Goal: Task Accomplishment & Management: Use online tool/utility

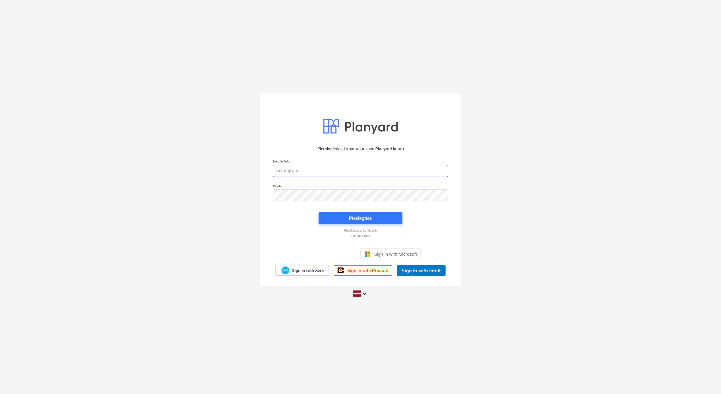
type input "[EMAIL_ADDRESS][DOMAIN_NAME]"
click at [376, 224] on div "Pieslēgties" at bounding box center [360, 217] width 91 height 19
click at [376, 218] on span "Pieslēgties" at bounding box center [360, 218] width 69 height 8
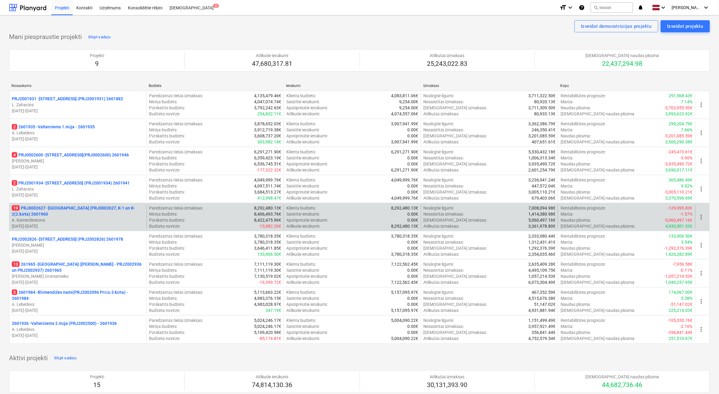
click at [132, 221] on p "A. Kamerdinerovs" at bounding box center [78, 220] width 132 height 6
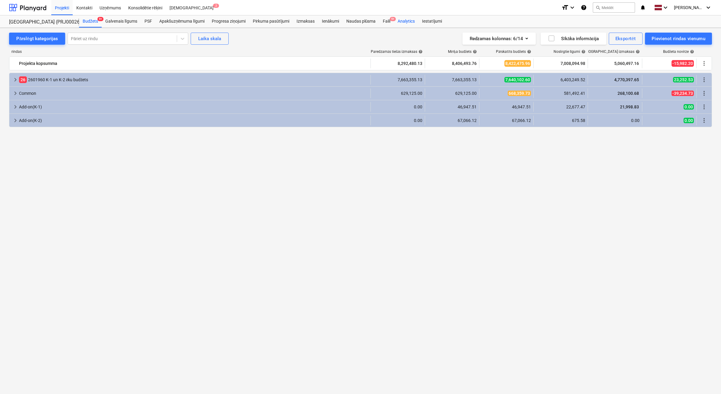
click at [376, 24] on div "Analytics" at bounding box center [406, 21] width 24 height 12
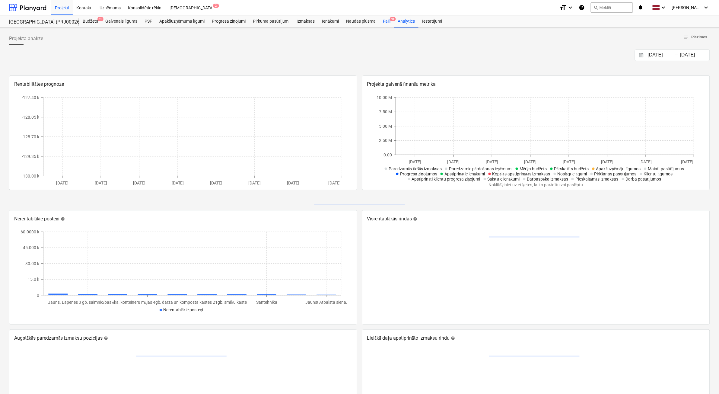
click at [376, 22] on div "Faili 9+" at bounding box center [386, 21] width 15 height 12
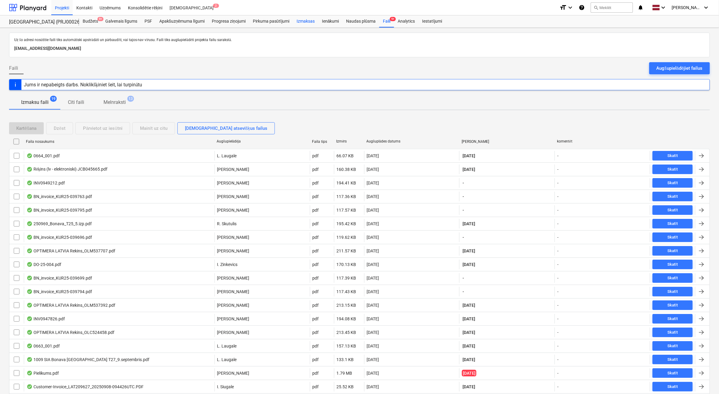
click at [305, 20] on div "Izmaksas" at bounding box center [305, 21] width 25 height 12
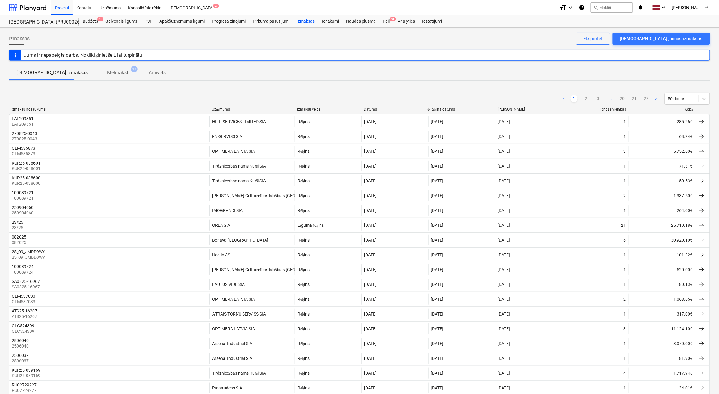
click at [376, 109] on div "Kopā" at bounding box center [662, 109] width 62 height 5
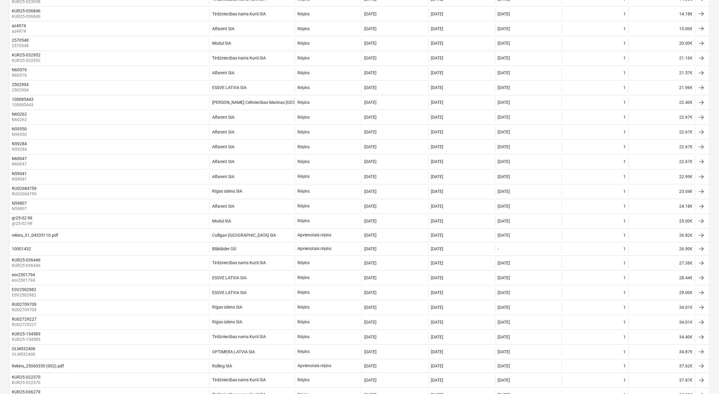
scroll to position [511, 0]
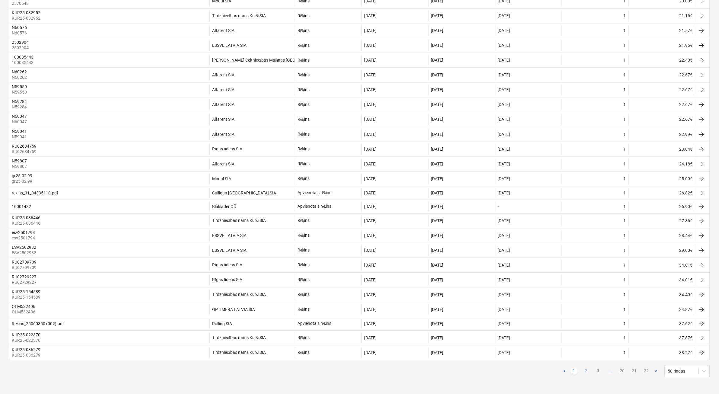
click at [376, 224] on link "2" at bounding box center [585, 370] width 7 height 7
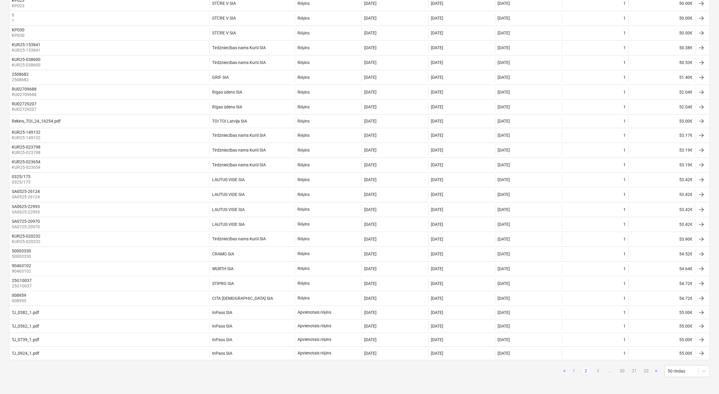
click at [376, 224] on link "3" at bounding box center [598, 370] width 7 height 7
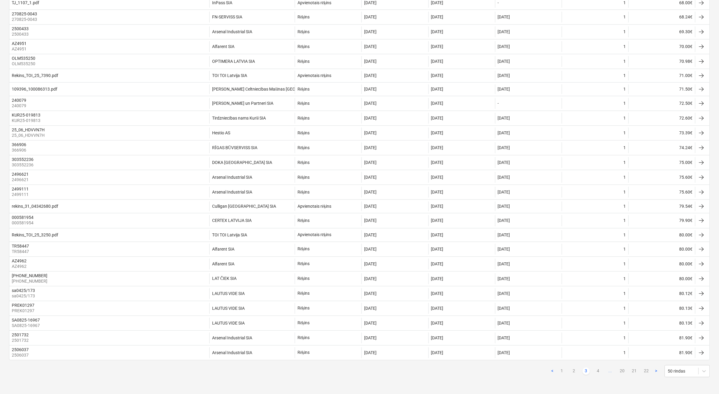
click at [376, 224] on link "4" at bounding box center [598, 370] width 7 height 7
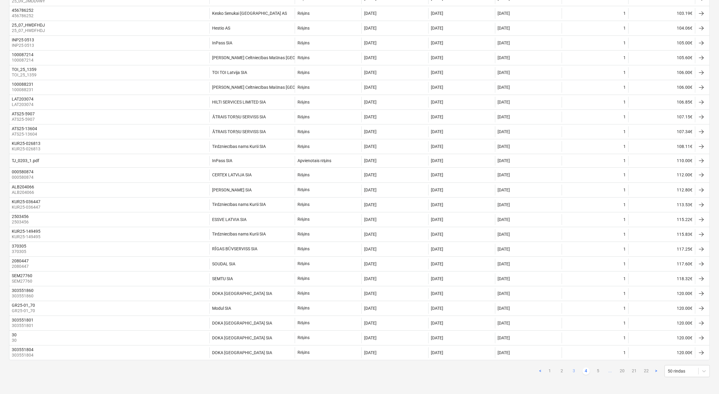
scroll to position [505, 0]
click at [376, 224] on div "< 1 2 3 4 5 ... 20 21 22 > 50 rindas" at bounding box center [623, 371] width 173 height 12
click at [376, 224] on link "5" at bounding box center [598, 370] width 7 height 7
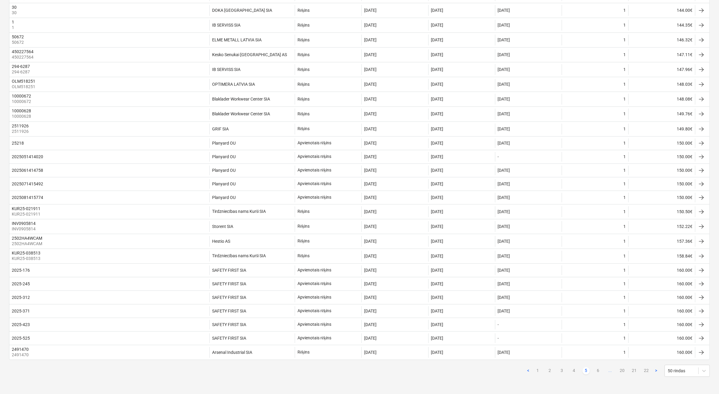
scroll to position [500, 0]
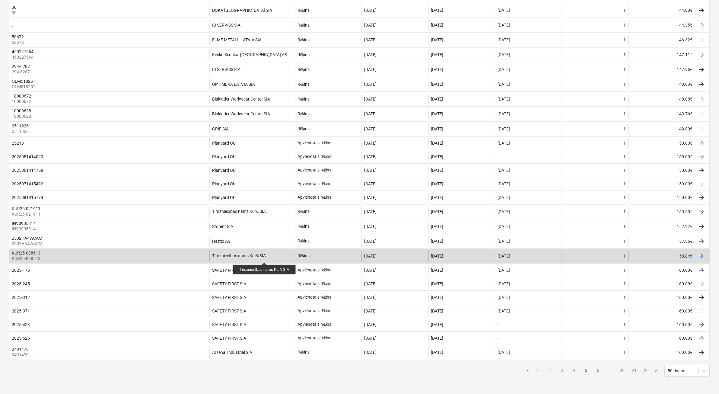
click at [265, 224] on div "Tirdzniecības nams Kurši SIA" at bounding box center [239, 255] width 54 height 5
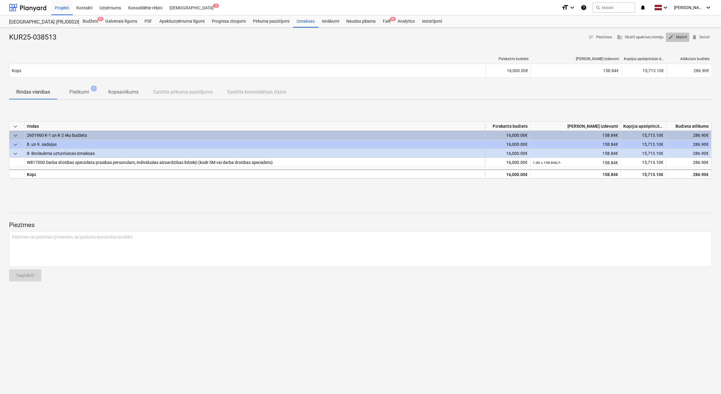
click at [376, 38] on span "edit Mainīt" at bounding box center [677, 37] width 19 height 7
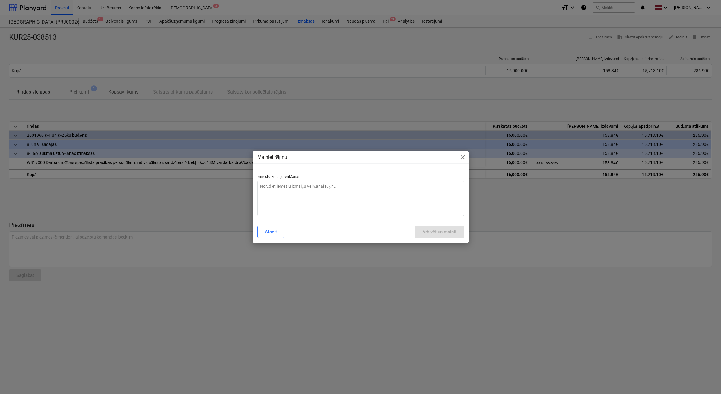
type textarea "x"
click at [324, 195] on textarea at bounding box center [360, 198] width 207 height 36
type textarea "n"
type textarea "x"
type textarea "ne"
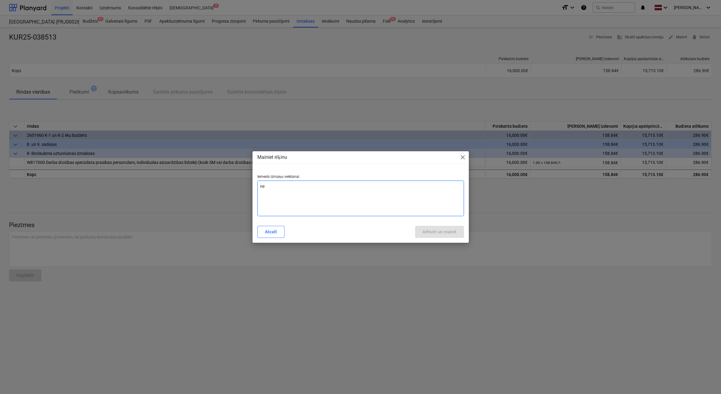
type textarea "x"
type textarea "nep"
type textarea "x"
type textarea "nepa"
type textarea "x"
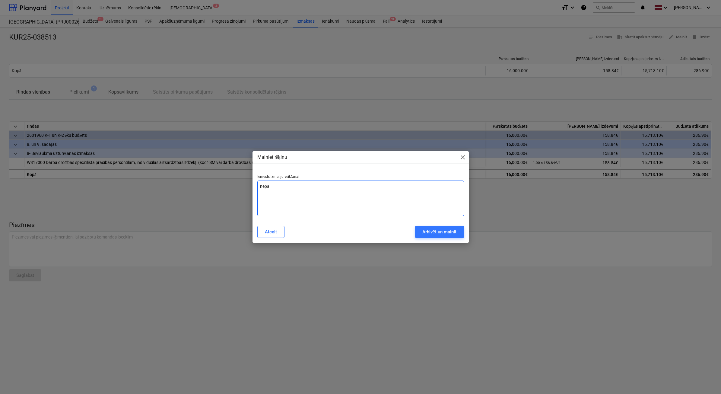
type textarea "nepar"
type textarea "x"
type textarea "nepare"
type textarea "x"
type textarea "neparei"
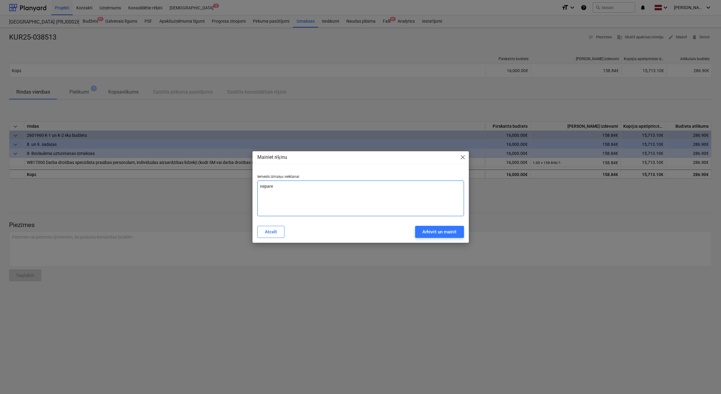
type textarea "x"
type textarea "nepareiz"
type textarea "x"
type textarea "nepareiza"
type textarea "x"
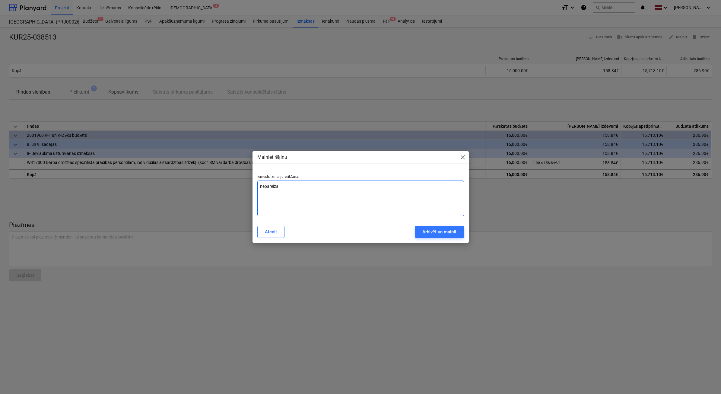
type textarea "nepareiza"
type textarea "x"
type textarea "nepareiza s"
type textarea "x"
type textarea "nepareiza su"
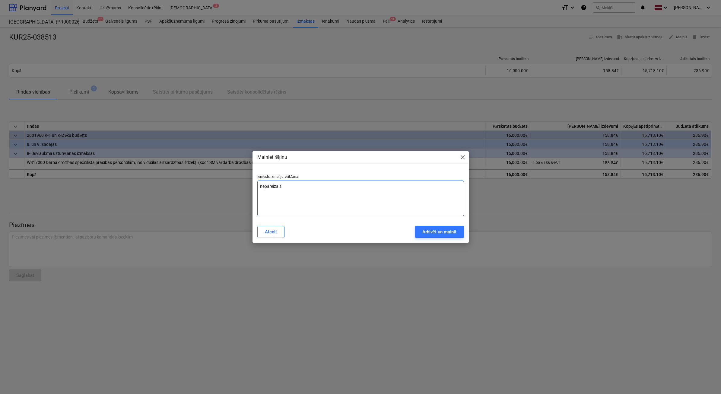
type textarea "x"
type textarea "nepareiza sum"
type textarea "x"
type textarea "nepareiza summ"
type textarea "x"
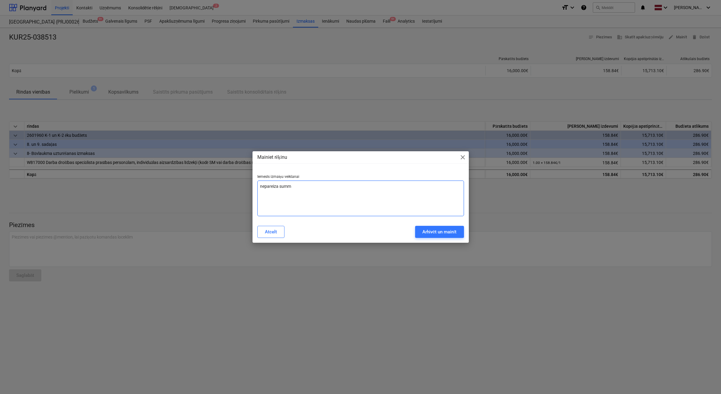
type textarea "nepareiza summa"
type textarea "x"
type textarea "nepareiza summa"
click at [376, 224] on button "Arhivēt un mainīt" at bounding box center [439, 232] width 49 height 12
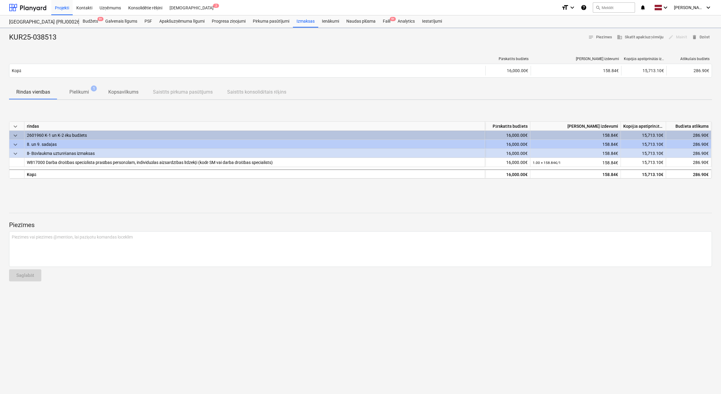
type textarea "x"
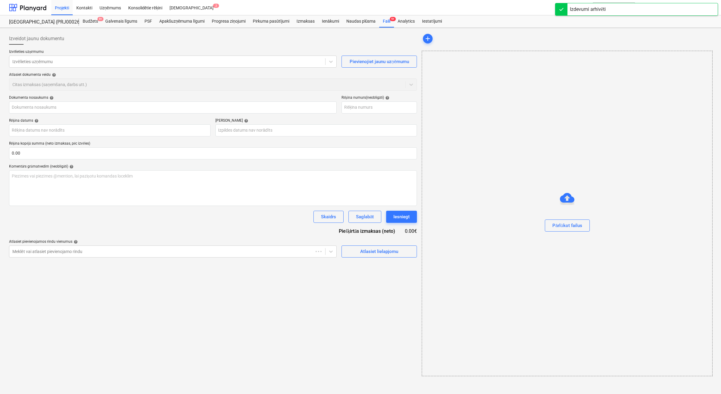
type input "KUR25-038513"
type input "[DATE]"
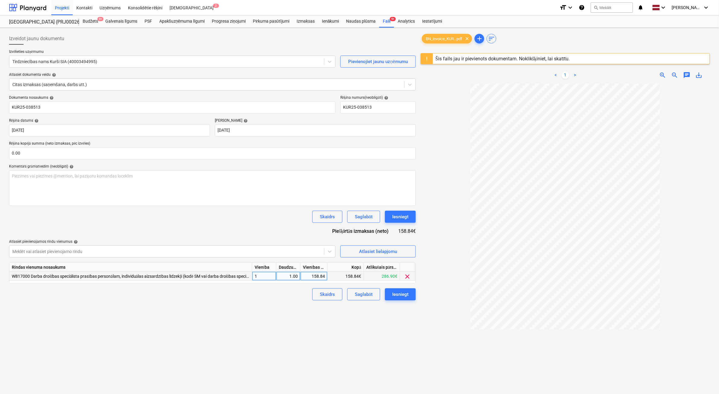
click at [324, 224] on div "158.84" at bounding box center [314, 275] width 22 height 9
click at [322, 224] on input "158.84" at bounding box center [313, 275] width 27 height 9
drag, startPoint x: 321, startPoint y: 276, endPoint x: 342, endPoint y: 277, distance: 21.1
click at [0, 0] on div "W817000 Darba drošības speciālista prasības personālam, individuālas aizsardzīb…" at bounding box center [0, 0] width 0 height 0
type input "158.93"
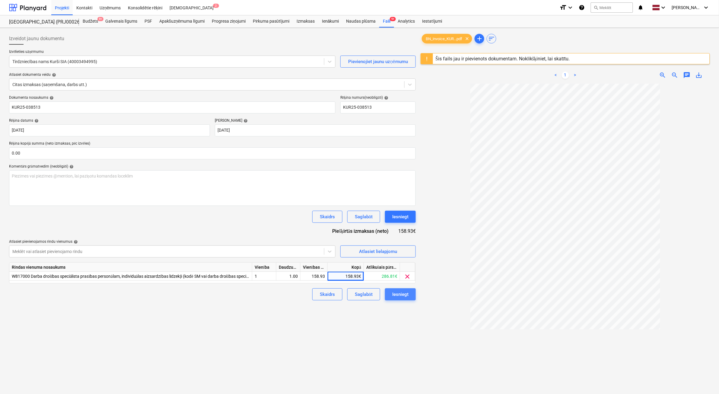
click at [376, 224] on button "Iesniegt" at bounding box center [400, 294] width 31 height 12
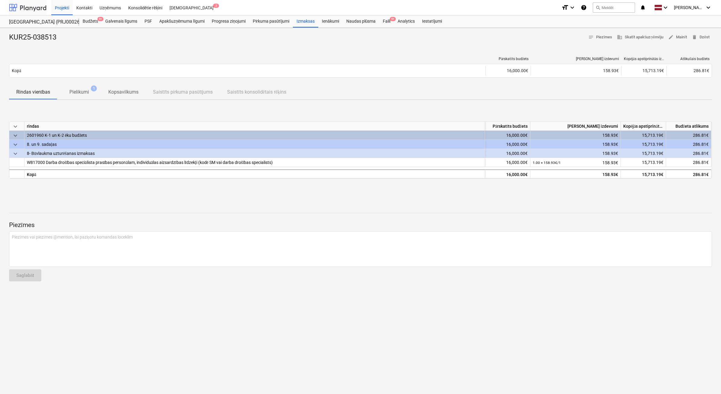
click at [21, 8] on div at bounding box center [27, 7] width 37 height 15
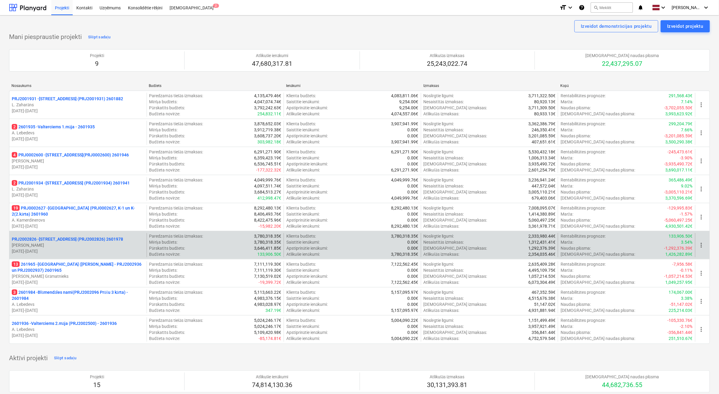
click at [76, 224] on p "[PERSON_NAME]" at bounding box center [78, 245] width 132 height 6
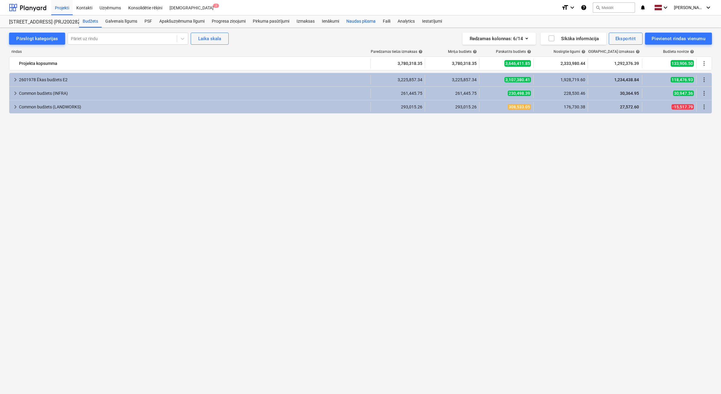
click at [314, 21] on div "Izmaksas" at bounding box center [305, 21] width 25 height 12
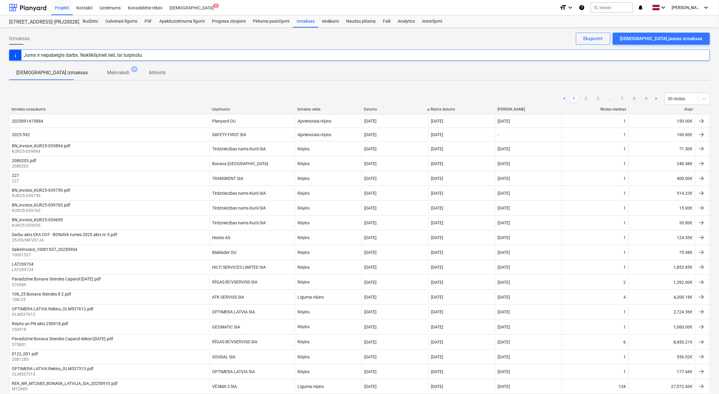
click at [376, 110] on div at bounding box center [695, 109] width 11 height 5
click at [376, 109] on div "Kopā" at bounding box center [662, 109] width 62 height 5
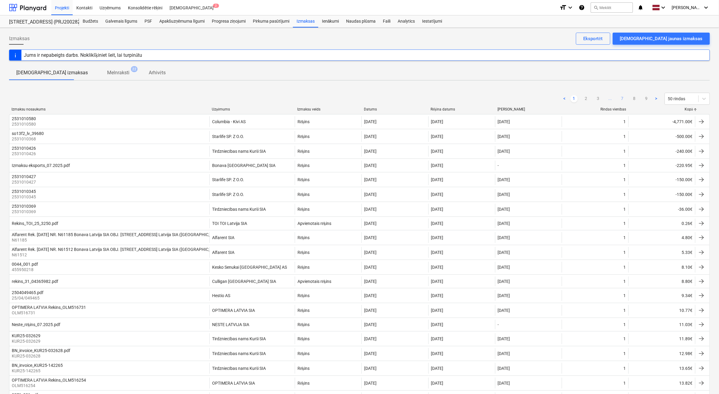
click at [376, 99] on link "7" at bounding box center [622, 98] width 7 height 7
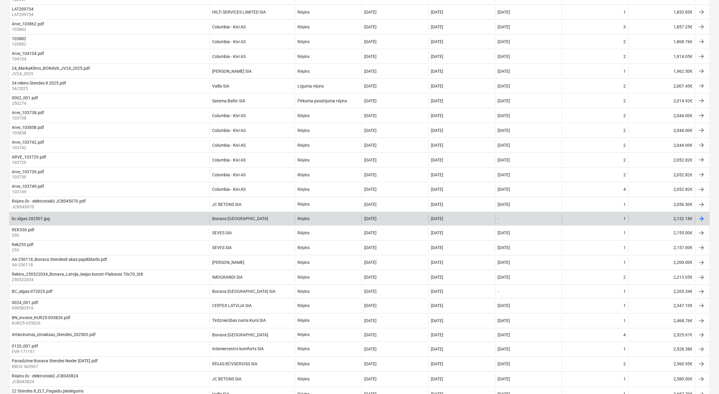
scroll to position [339, 0]
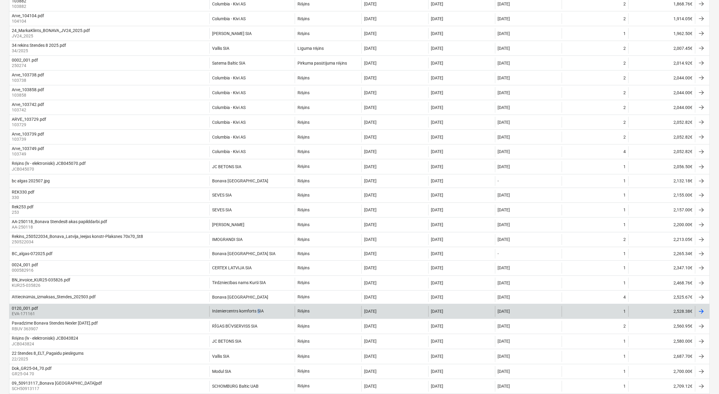
click at [260, 224] on div "Inženiercentrs komforts SIA" at bounding box center [251, 311] width 85 height 11
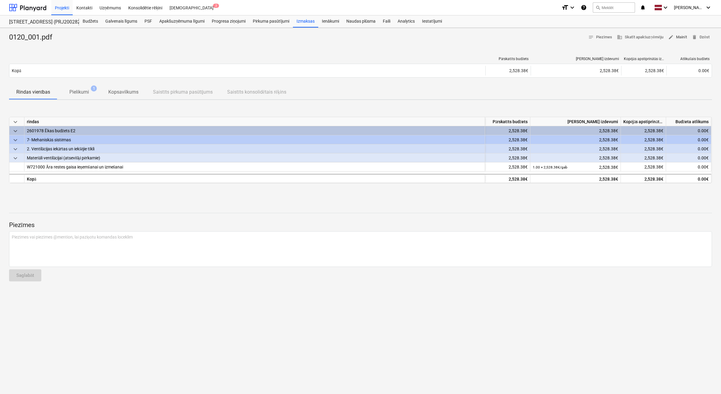
click at [376, 38] on span "edit" at bounding box center [670, 36] width 5 height 5
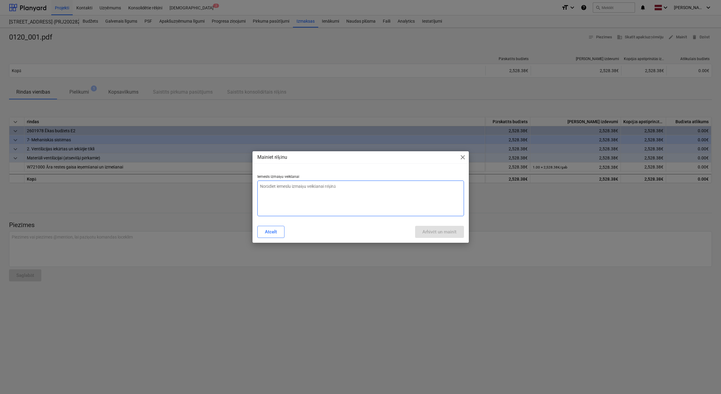
click at [335, 189] on textarea at bounding box center [360, 198] width 207 height 36
type textarea "x"
type textarea "N"
type textarea "x"
type textarea "Ne"
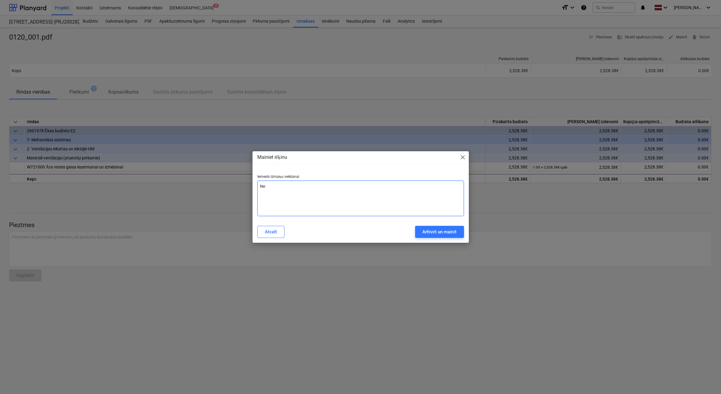
type textarea "x"
type textarea "Nep"
type textarea "x"
type textarea "Nepa"
type textarea "x"
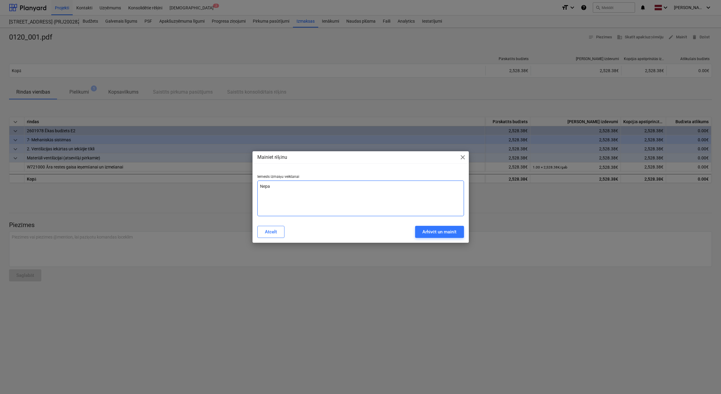
type textarea "Nepar"
type textarea "x"
type textarea "Nepare"
type textarea "x"
type textarea "Neparei"
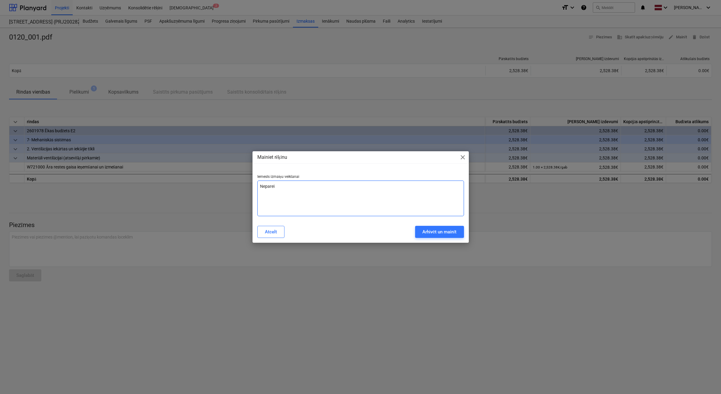
type textarea "x"
type textarea "Nepareiz"
type textarea "x"
type textarea "Nepareizs"
type textarea "x"
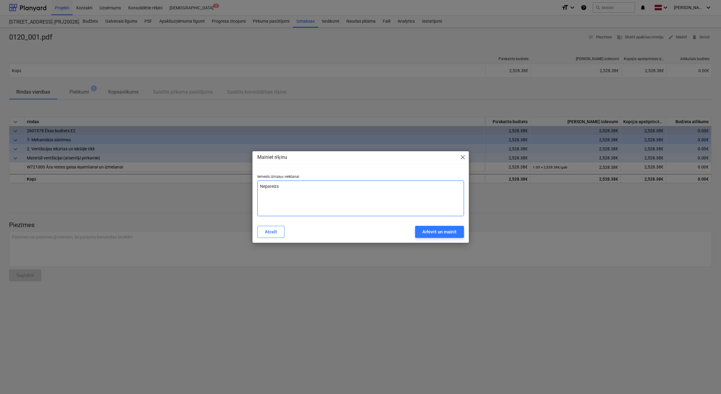
type textarea "Nepareizs"
type textarea "x"
type textarea "Nepareizs p"
type textarea "x"
type textarea "Nepareizs pi"
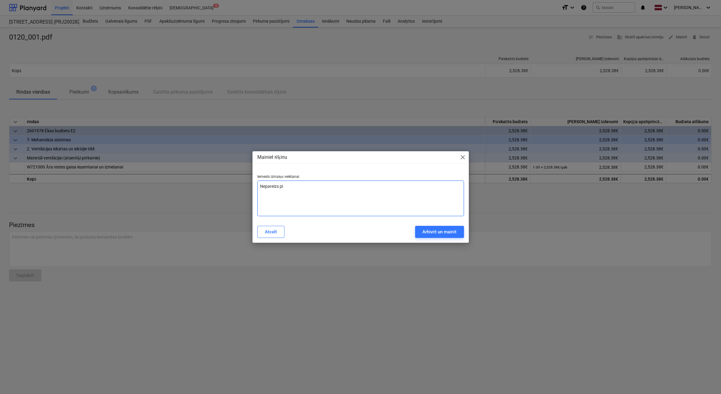
type textarea "x"
type textarea "Nepareizs pie"
type textarea "x"
type textarea "Nepareizs pieg"
type textarea "x"
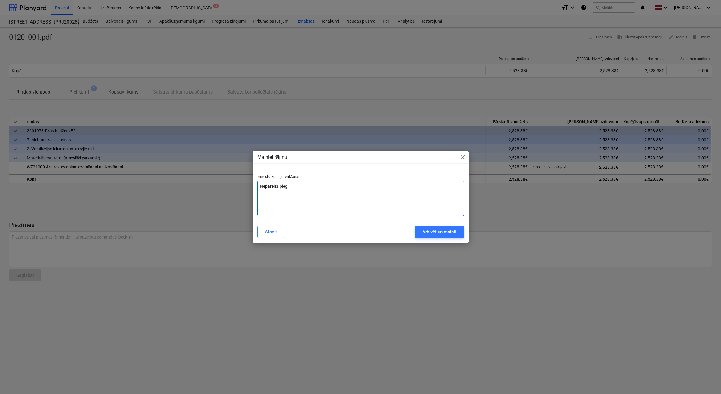
type textarea "Nepareizs piegā"
type textarea "x"
type textarea "Nepareizs piegād"
type textarea "x"
type textarea "Nepareizs piegādā"
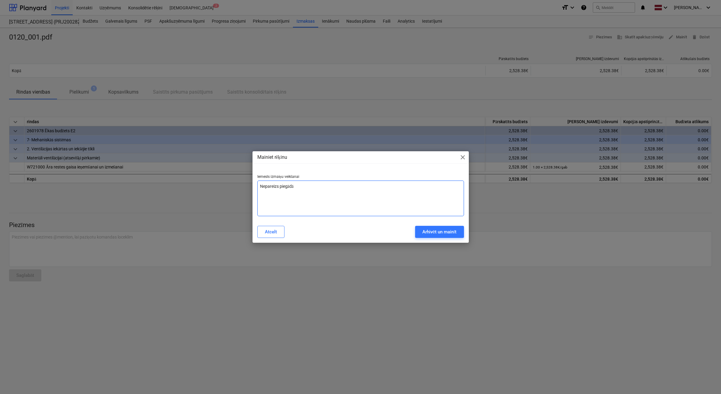
type textarea "x"
type textarea "Nepareizs piegādāy"
type textarea "x"
type textarea "Nepareizs piegādā"
type textarea "x"
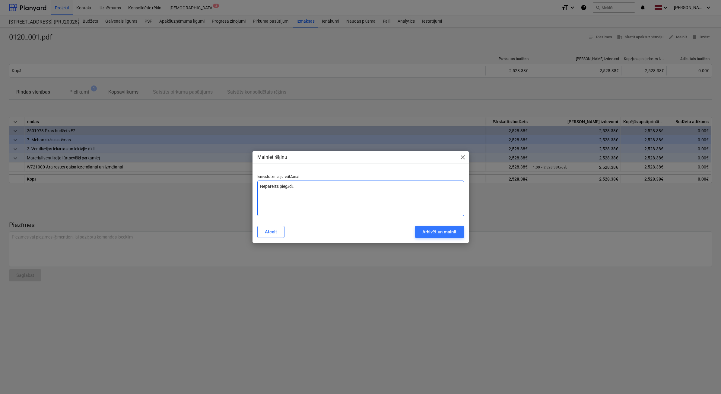
type textarea "Nepareizs piegādāt"
type textarea "x"
type textarea "Nepareizs piegādātā"
type textarea "x"
type textarea "Nepareizs piegādātāj"
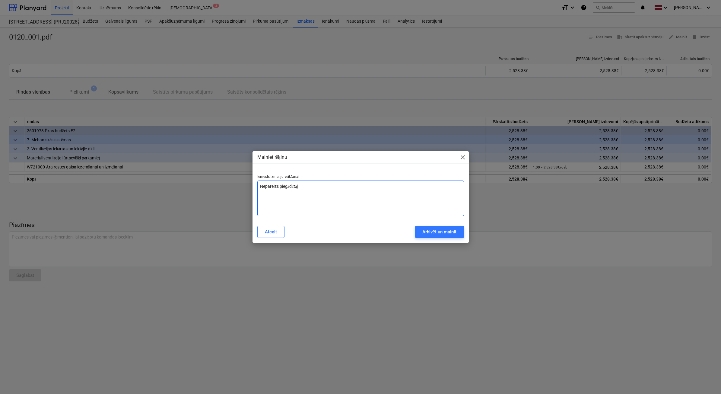
type textarea "x"
type textarea "Nepareizs piegādātājs"
click at [376, 224] on div "Arhivēt un mainīt" at bounding box center [439, 232] width 34 height 8
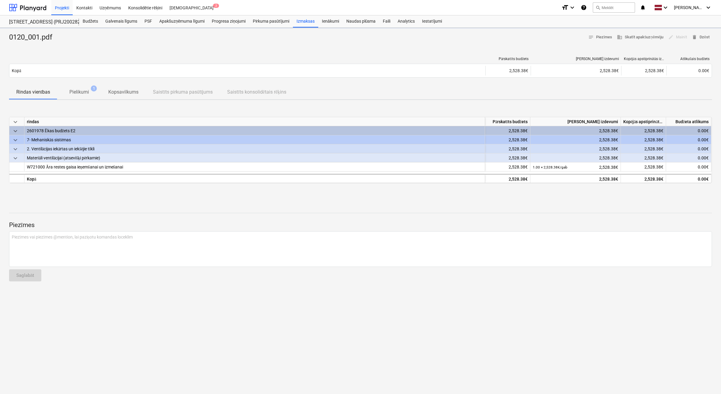
type textarea "x"
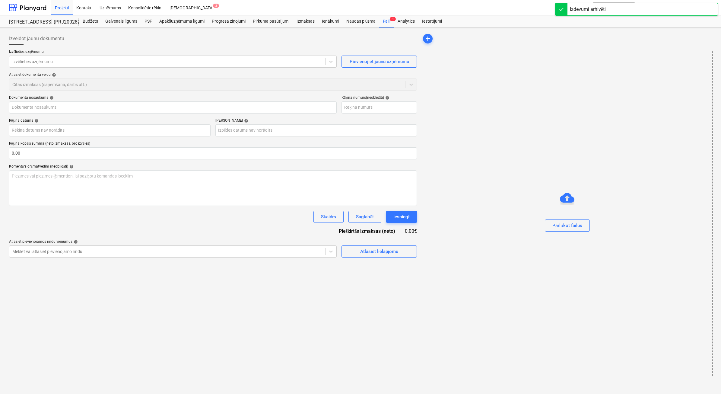
type input "0120_001.pdf"
type input "EVA-171161"
type input "[DATE]"
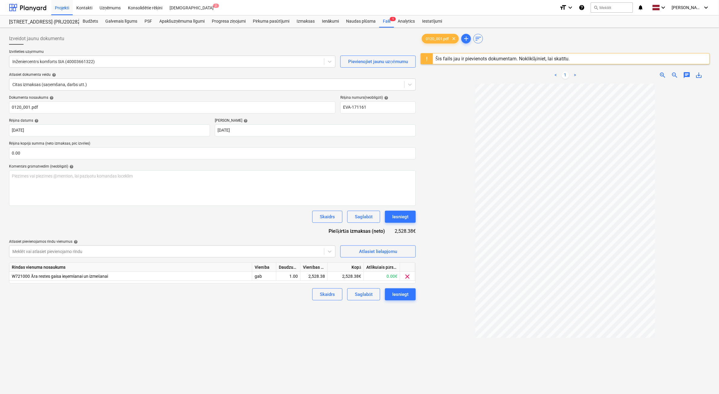
click at [182, 52] on p "Izvēlieties uzņēmumu" at bounding box center [172, 52] width 326 height 6
click at [179, 59] on div at bounding box center [166, 62] width 309 height 6
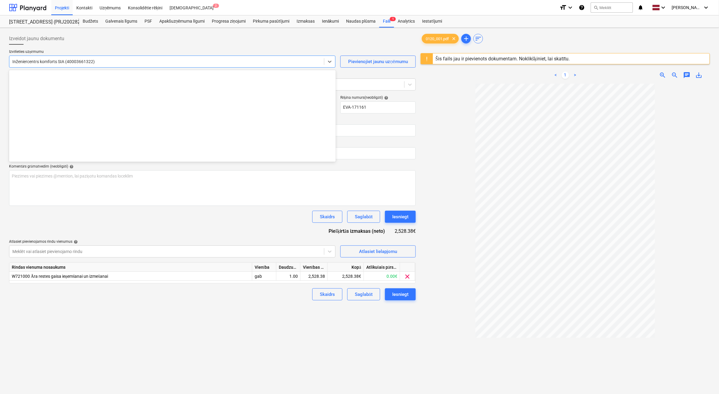
scroll to position [2914, 0]
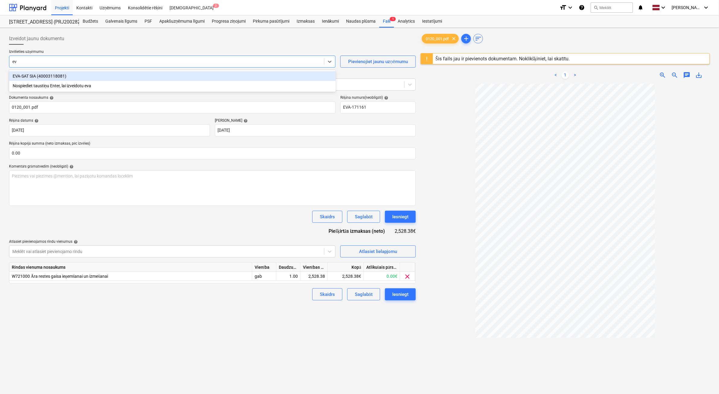
type input "eva"
click at [170, 76] on div "EVA-SAT SIA (40003118081)" at bounding box center [172, 76] width 327 height 10
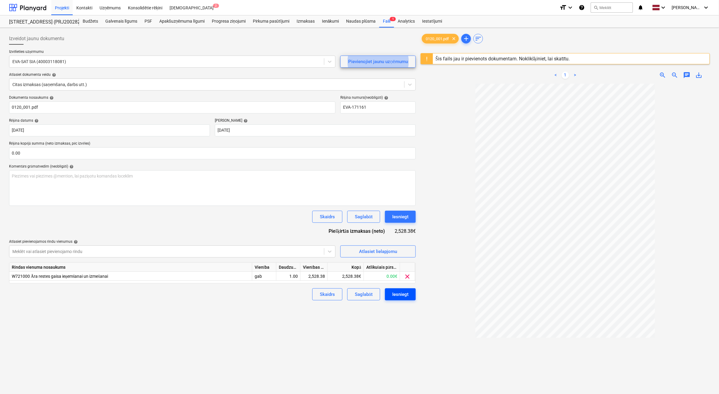
click at [376, 224] on div "Iesniegt" at bounding box center [400, 294] width 16 height 8
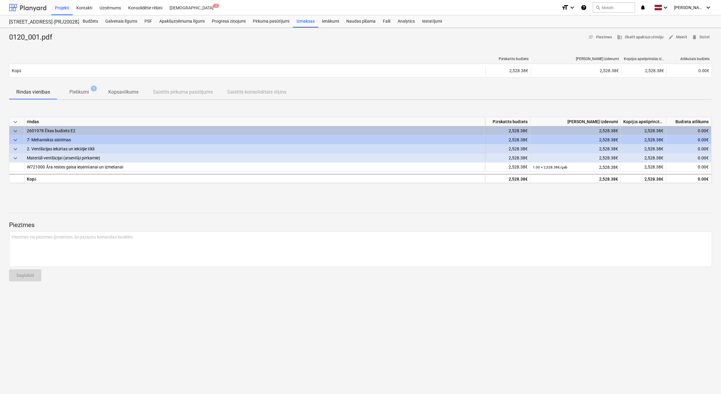
click at [29, 11] on div at bounding box center [27, 7] width 37 height 15
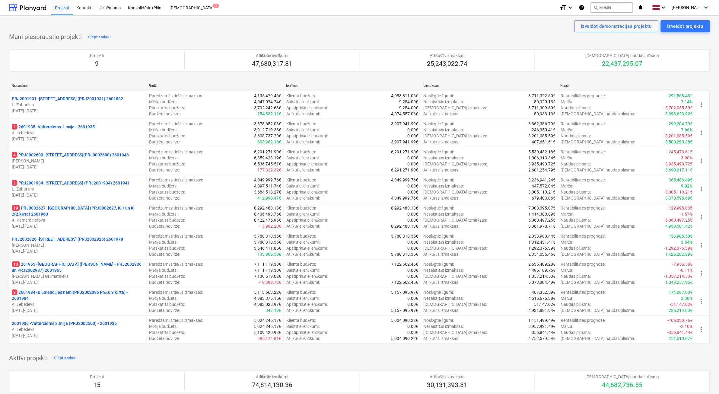
click at [58, 224] on p "13 261965 - [GEOGRAPHIC_DATA] ([PERSON_NAME] - PRJ2002936 un PRJ2002937) 2601965" at bounding box center [78, 267] width 132 height 12
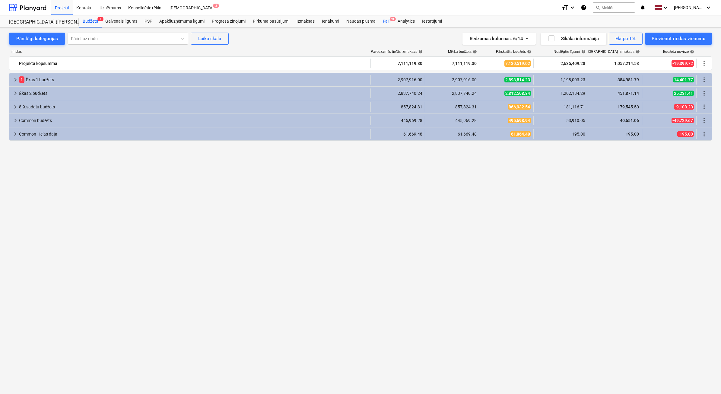
click at [376, 23] on div "Faili 9+" at bounding box center [386, 21] width 15 height 12
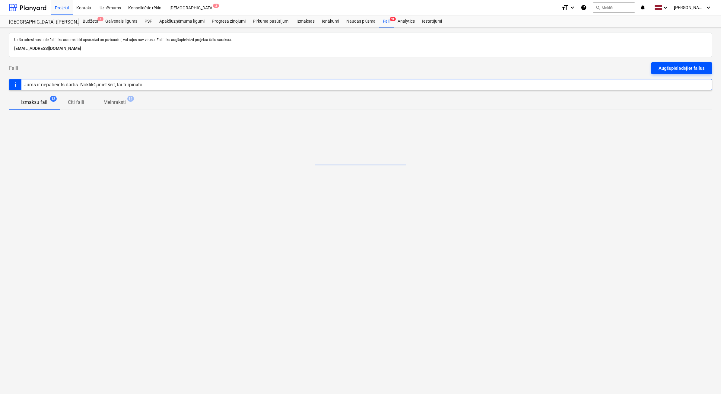
click at [376, 68] on div "Augšupielādējiet failus" at bounding box center [681, 68] width 46 height 8
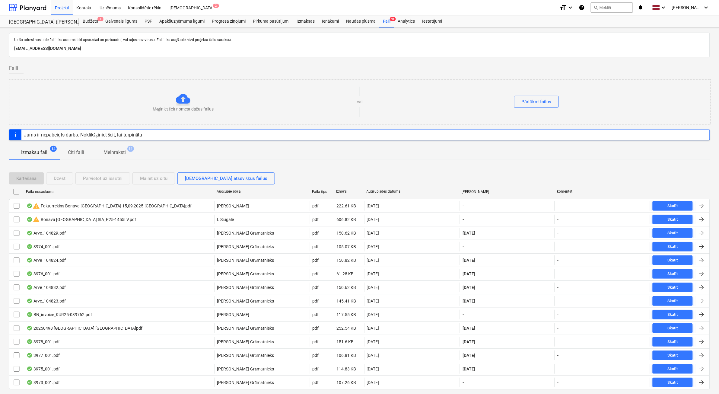
drag, startPoint x: 17, startPoint y: 206, endPoint x: 40, endPoint y: 198, distance: 24.2
click at [17, 206] on input "checkbox" at bounding box center [17, 206] width 10 height 10
click at [71, 176] on button "Dzēst" at bounding box center [59, 178] width 27 height 12
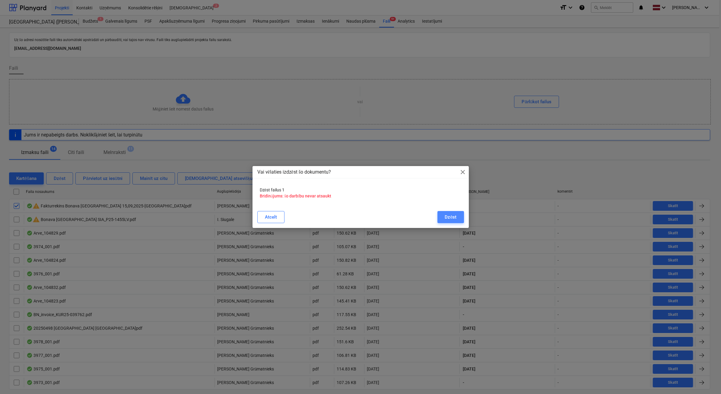
click at [376, 219] on button "Dzēst" at bounding box center [450, 217] width 26 height 12
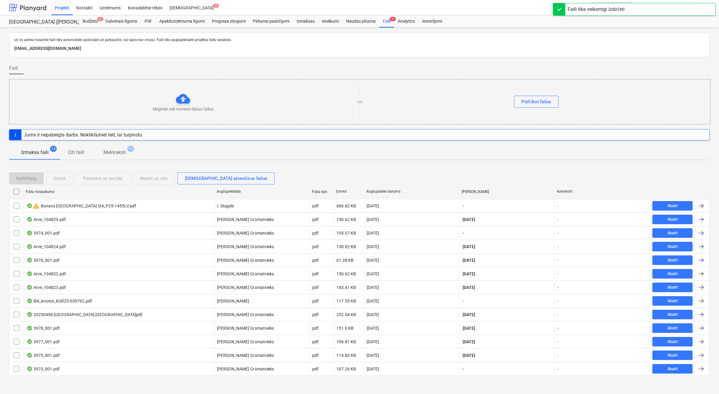
click at [21, 5] on div at bounding box center [27, 7] width 37 height 15
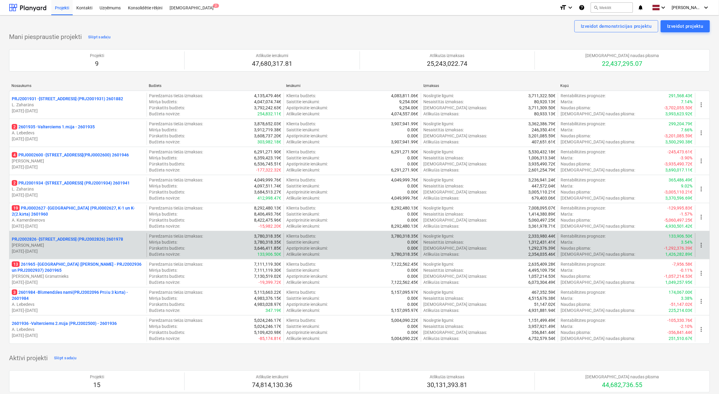
click at [84, 224] on p "[DATE] - [DATE]" at bounding box center [78, 251] width 132 height 6
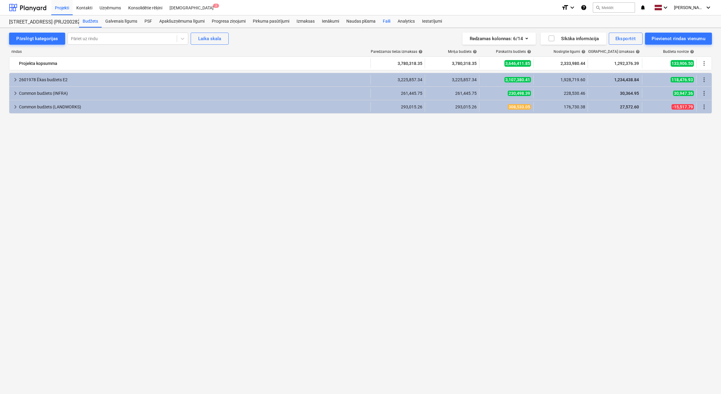
click at [376, 24] on div "Faili" at bounding box center [386, 21] width 15 height 12
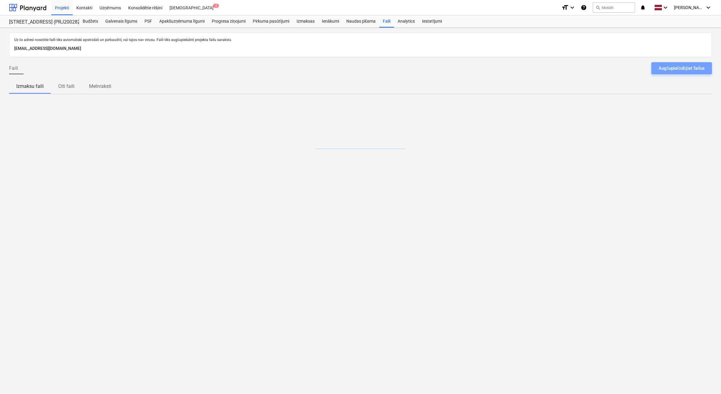
click at [376, 70] on div "Augšupielādējiet failus" at bounding box center [681, 68] width 46 height 8
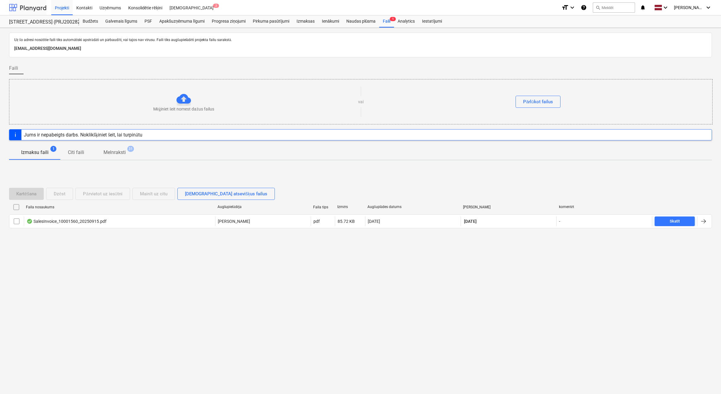
click at [34, 10] on div at bounding box center [27, 7] width 37 height 15
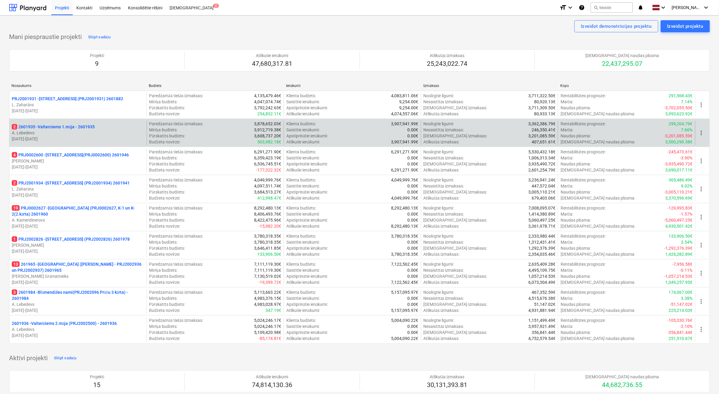
click at [64, 142] on div "2 2601935 - Valterciems 1.māja - 2601935 A. Lebedevs [DATE] - [DATE]" at bounding box center [77, 133] width 137 height 24
click at [143, 138] on p "[DATE] - [DATE]" at bounding box center [78, 139] width 132 height 6
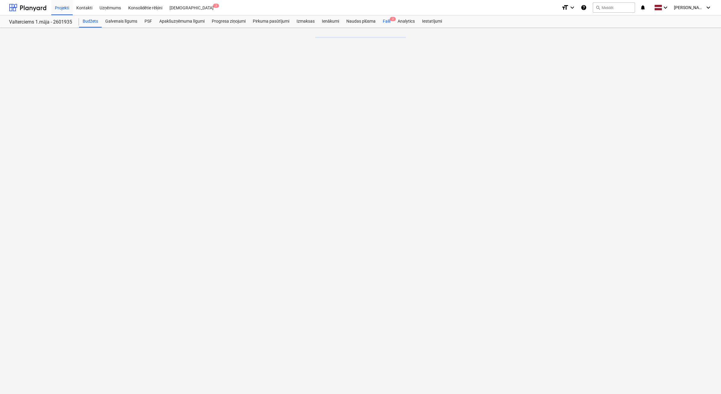
click at [376, 21] on div "Faili 2" at bounding box center [386, 21] width 15 height 12
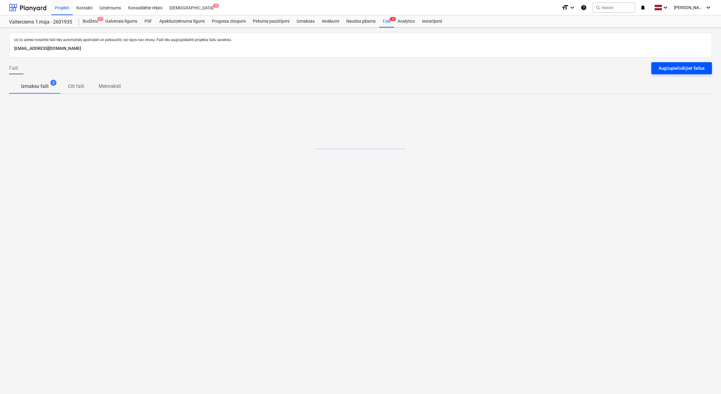
click at [376, 63] on button "Augšupielādējiet failus" at bounding box center [681, 68] width 61 height 12
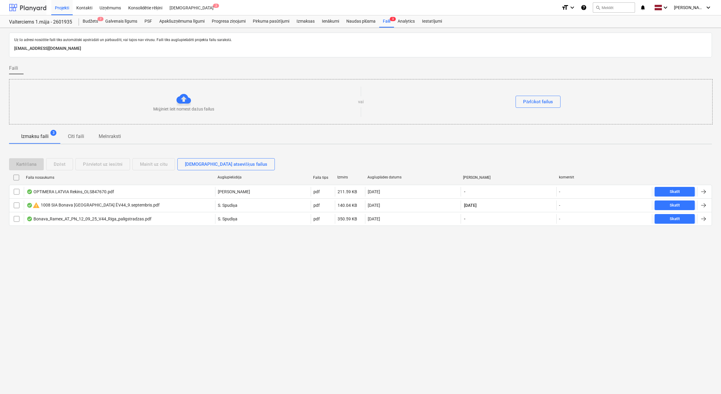
click at [26, 8] on div at bounding box center [27, 7] width 37 height 15
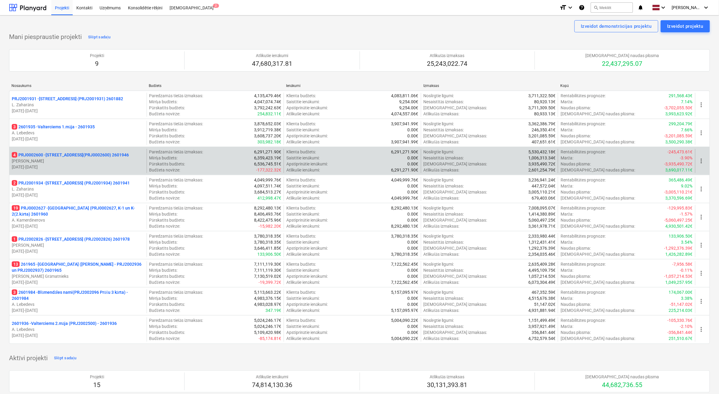
click at [72, 166] on p "[DATE] - [DATE]" at bounding box center [78, 167] width 132 height 6
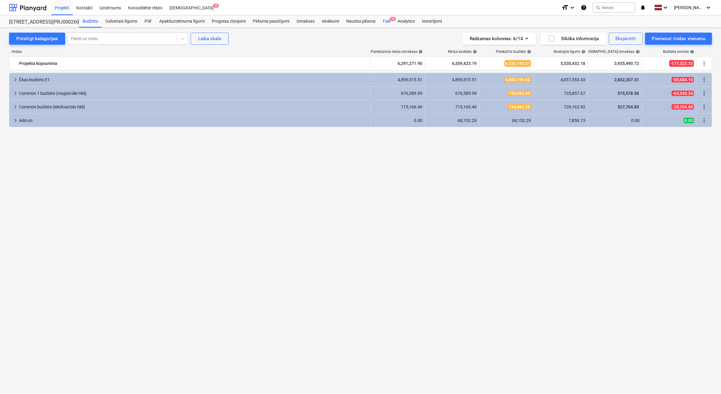
click at [376, 26] on div "Faili 4" at bounding box center [386, 21] width 15 height 12
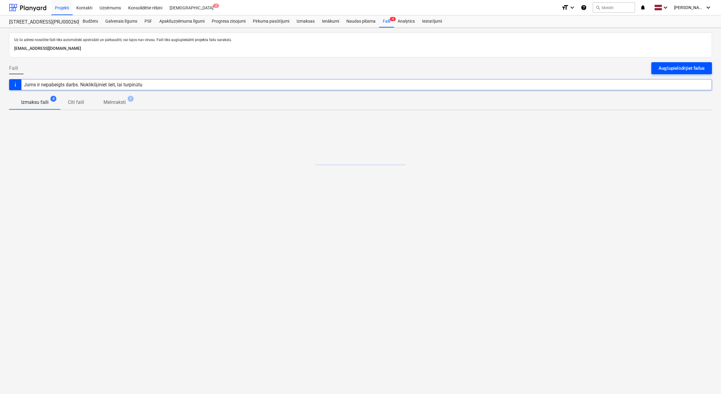
click at [376, 67] on div "Augšupielādējiet failus" at bounding box center [681, 68] width 46 height 8
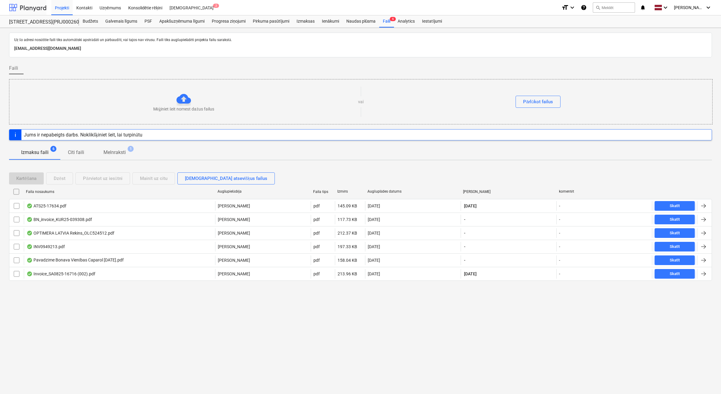
click at [18, 2] on div at bounding box center [27, 7] width 37 height 15
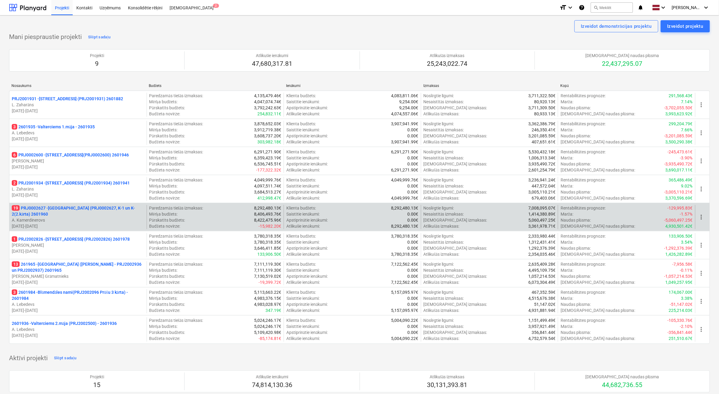
click at [76, 214] on p "19 PRJ0002627 - [GEOGRAPHIC_DATA] (PRJ0002627, K-1 un K-2(2.kārta) 2601960" at bounding box center [78, 211] width 132 height 12
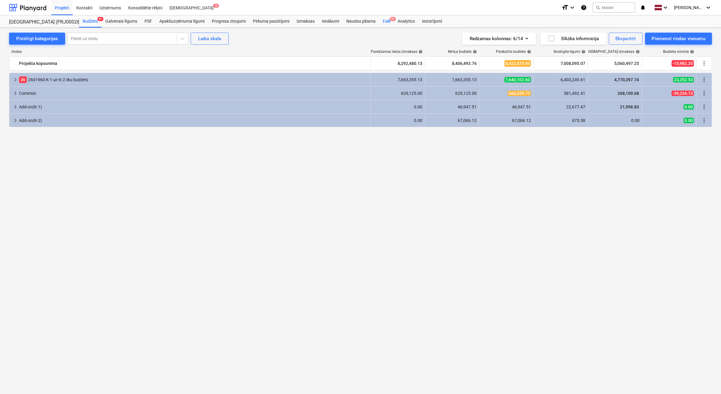
click at [376, 23] on div "Faili 9+" at bounding box center [386, 21] width 15 height 12
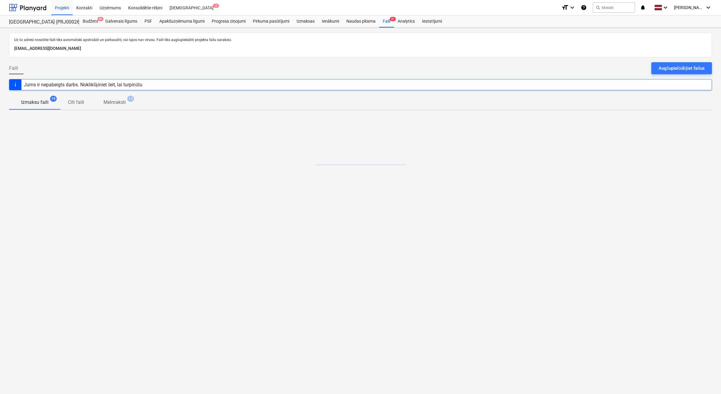
click at [376, 73] on button "Augšupielādējiet failus" at bounding box center [681, 68] width 61 height 12
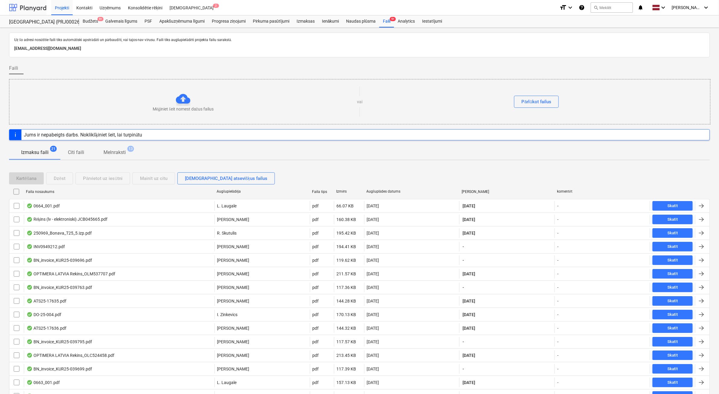
drag, startPoint x: 41, startPoint y: 5, endPoint x: 43, endPoint y: 11, distance: 6.6
click at [41, 5] on div at bounding box center [27, 7] width 37 height 15
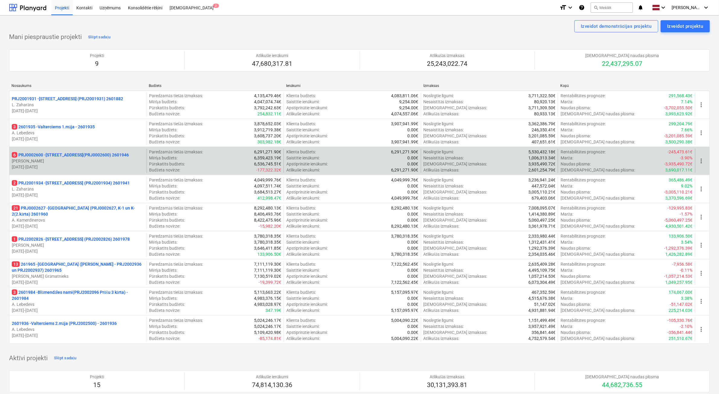
click at [89, 162] on p "[PERSON_NAME]" at bounding box center [78, 161] width 132 height 6
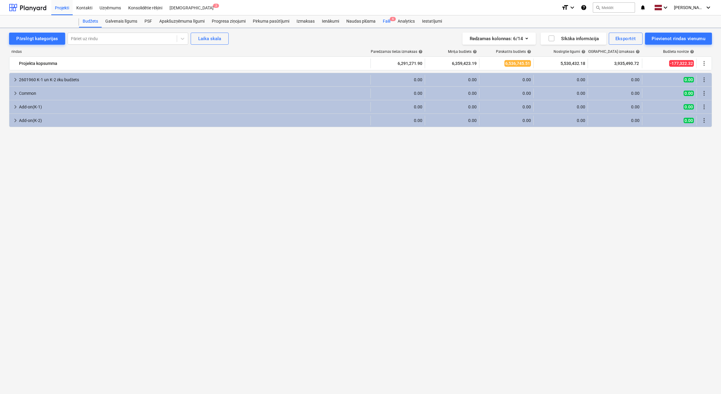
click at [376, 21] on span "6" at bounding box center [393, 19] width 6 height 4
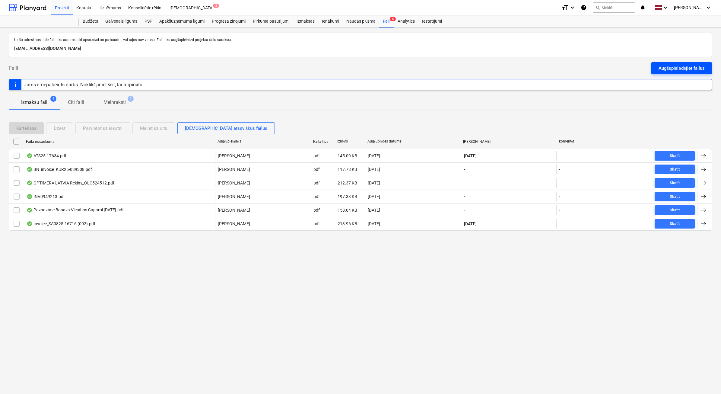
click at [376, 69] on div "Augšupielādējiet failus" at bounding box center [681, 68] width 46 height 8
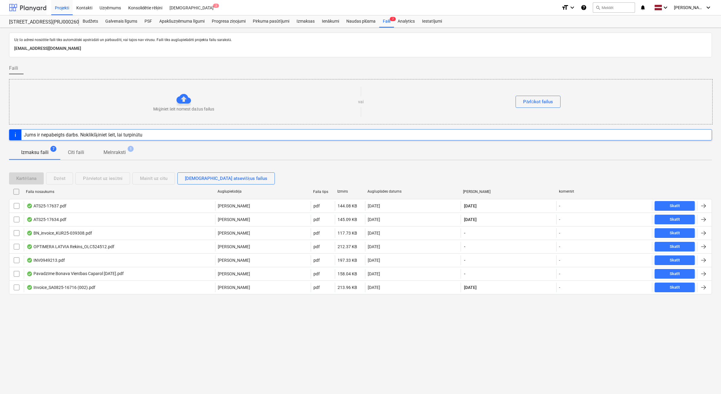
click at [29, 8] on div at bounding box center [27, 7] width 37 height 15
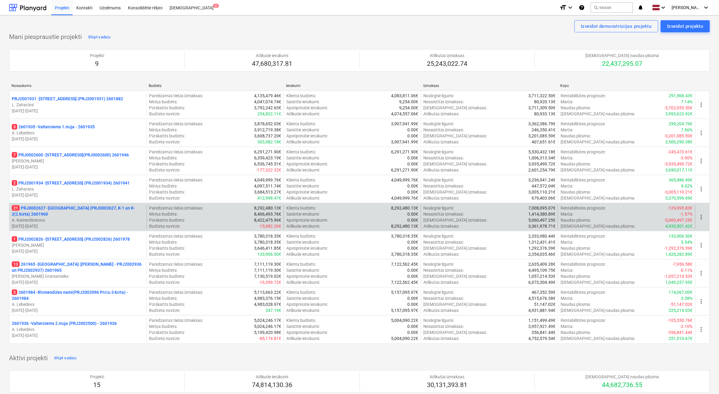
click at [88, 218] on p "A. Kamerdinerovs" at bounding box center [78, 220] width 132 height 6
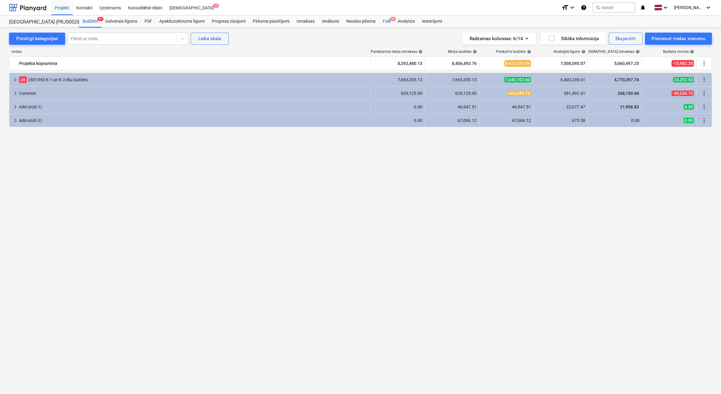
click at [376, 24] on div "Faili 9+" at bounding box center [386, 21] width 15 height 12
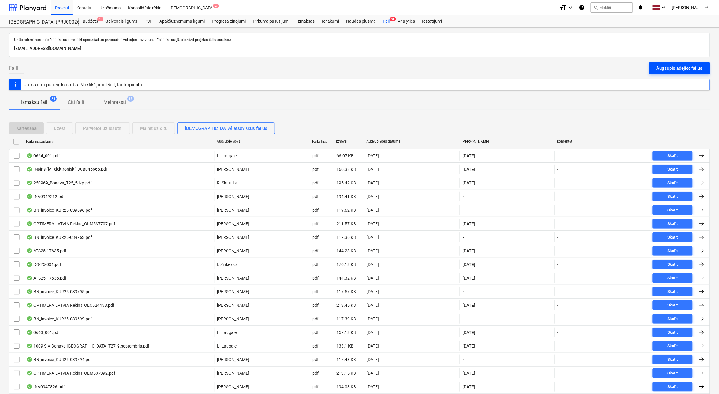
click at [376, 73] on button "Augšupielādējiet failus" at bounding box center [679, 68] width 61 height 12
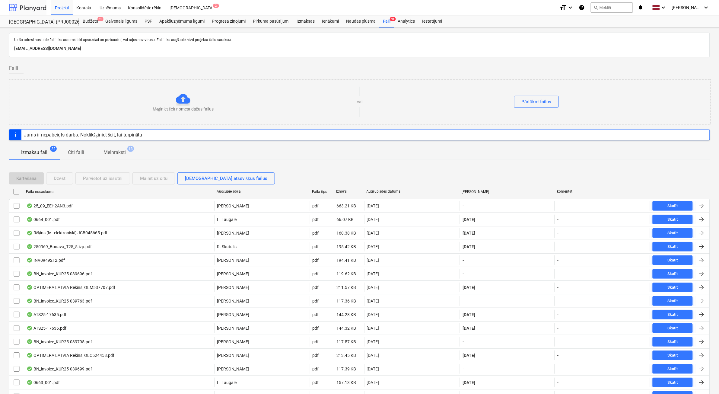
drag, startPoint x: 38, startPoint y: 1, endPoint x: 26, endPoint y: 9, distance: 14.7
click at [38, 1] on div at bounding box center [27, 7] width 37 height 15
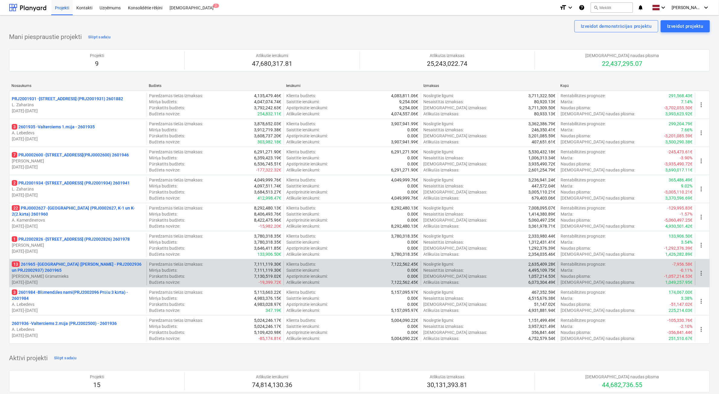
click at [102, 224] on p "13 261965 - [GEOGRAPHIC_DATA] ([PERSON_NAME] - PRJ2002936 un PRJ2002937) 2601965" at bounding box center [78, 267] width 132 height 12
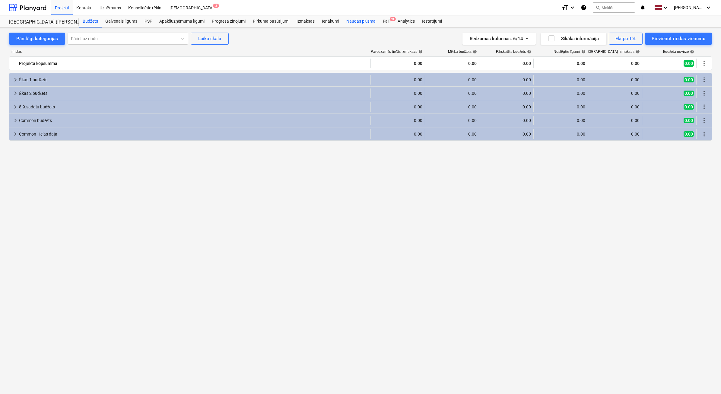
click at [355, 21] on div "Naudas plūsma" at bounding box center [361, 21] width 37 height 12
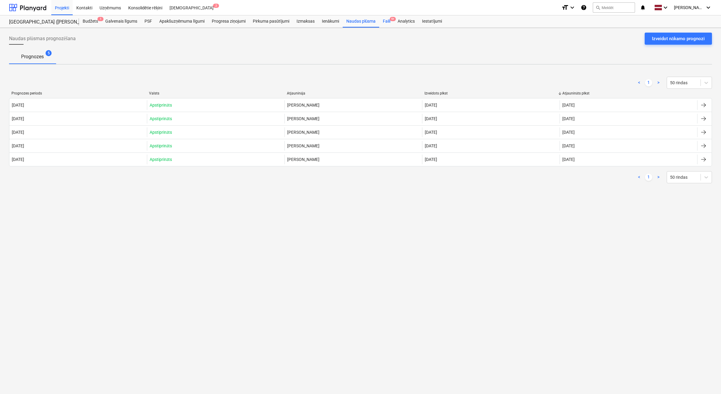
click at [376, 24] on div "Faili 9+" at bounding box center [386, 21] width 15 height 12
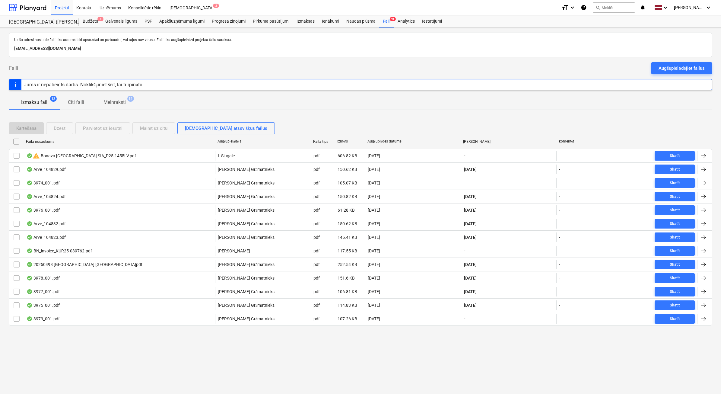
click at [376, 75] on div "Faili Augšupielādējiet failus" at bounding box center [360, 70] width 703 height 17
click at [376, 65] on div "Augšupielādējiet failus" at bounding box center [681, 68] width 46 height 8
